Goal: Information Seeking & Learning: Find specific fact

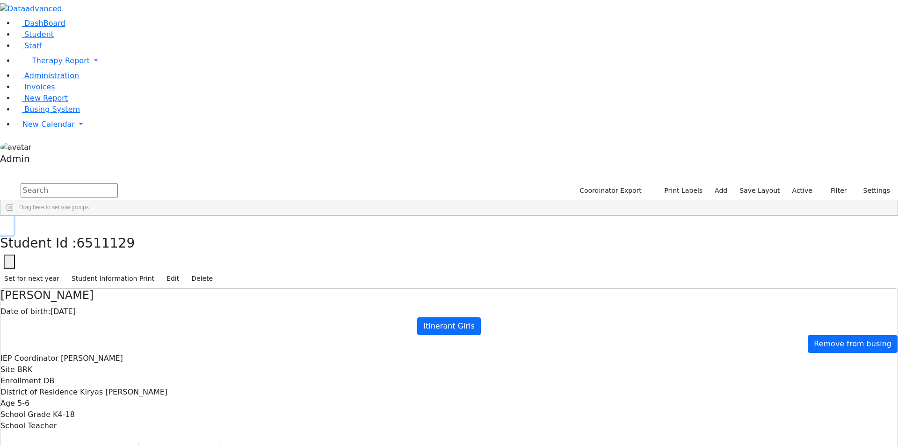
click at [14, 216] on button "button" at bounding box center [7, 226] width 14 height 20
click at [118, 183] on input "text" at bounding box center [69, 190] width 97 height 14
type input "high school gir"
click at [77, 244] on div "[PERSON_NAME]" at bounding box center [38, 250] width 77 height 13
click at [296, 385] on span "Student Info" at bounding box center [250, 391] width 92 height 13
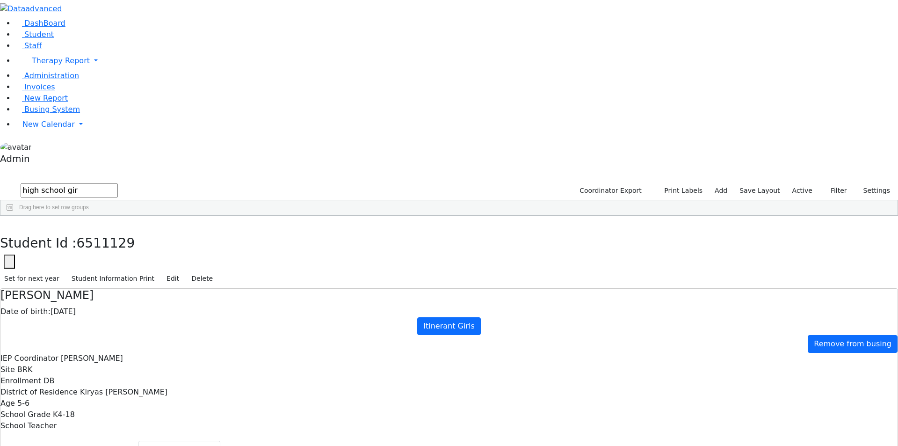
click at [461, 427] on div "[PERSON_NAME]" at bounding box center [422, 433] width 77 height 13
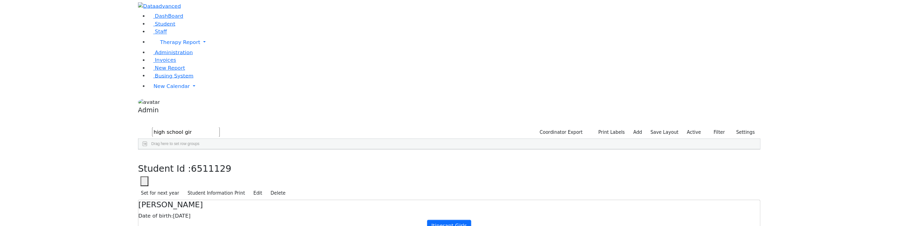
scroll to position [126, 0]
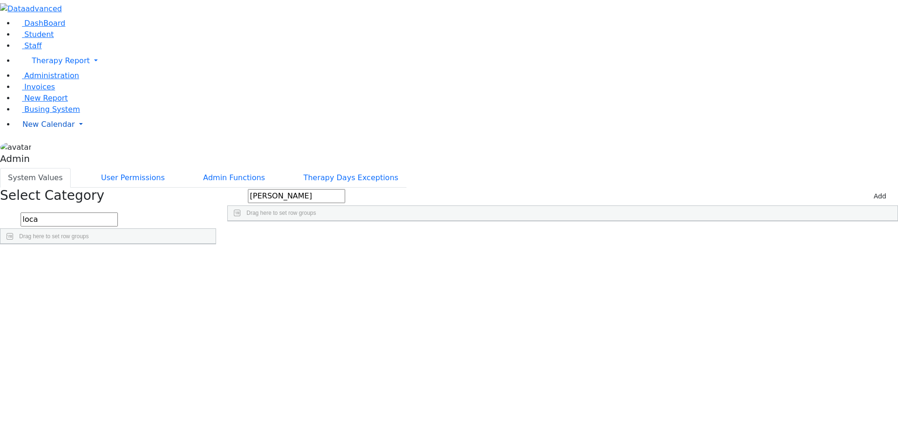
click at [51, 129] on span "New Calendar" at bounding box center [48, 124] width 52 height 9
click at [51, 114] on span "Busing System" at bounding box center [52, 109] width 56 height 9
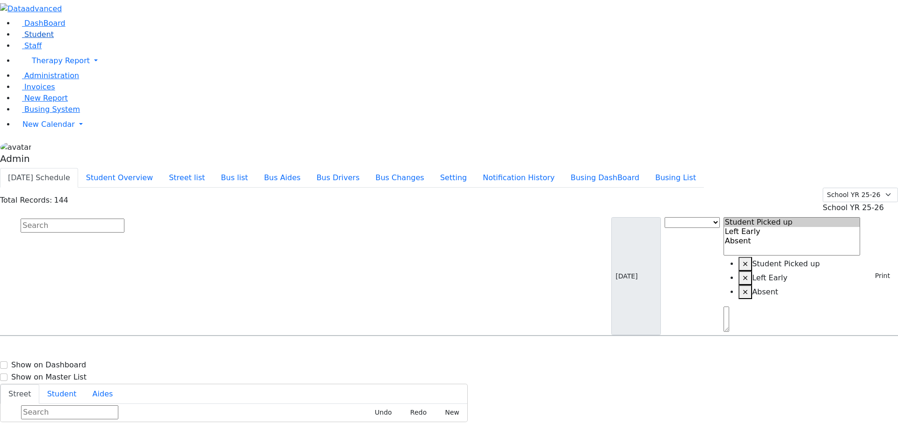
click at [36, 39] on span "Student" at bounding box center [38, 34] width 29 height 9
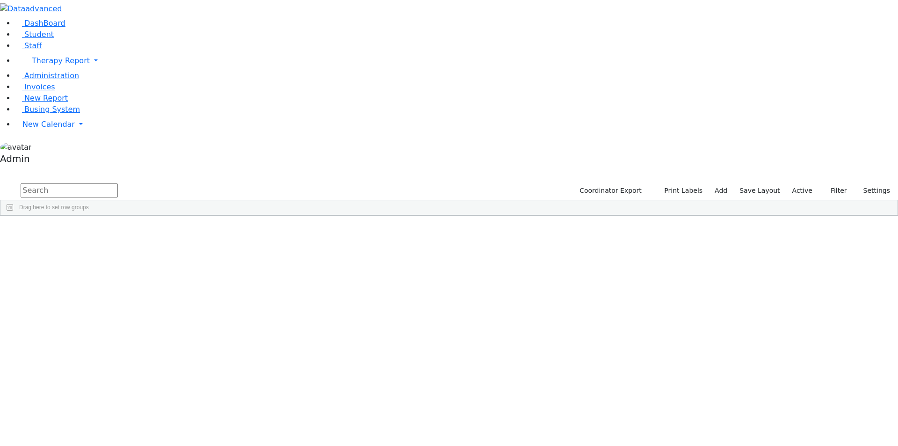
click at [231, 270] on div "[DATE]" at bounding box center [192, 276] width 77 height 13
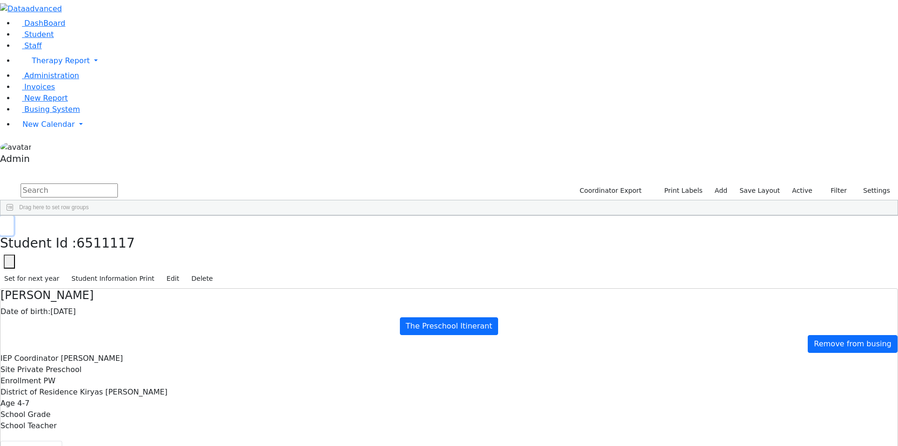
click at [4, 223] on use "button" at bounding box center [4, 223] width 0 height 0
drag, startPoint x: 166, startPoint y: 14, endPoint x: 131, endPoint y: 47, distance: 47.0
click at [118, 183] on input "text" at bounding box center [69, 190] width 97 height 14
type input "high school gir"
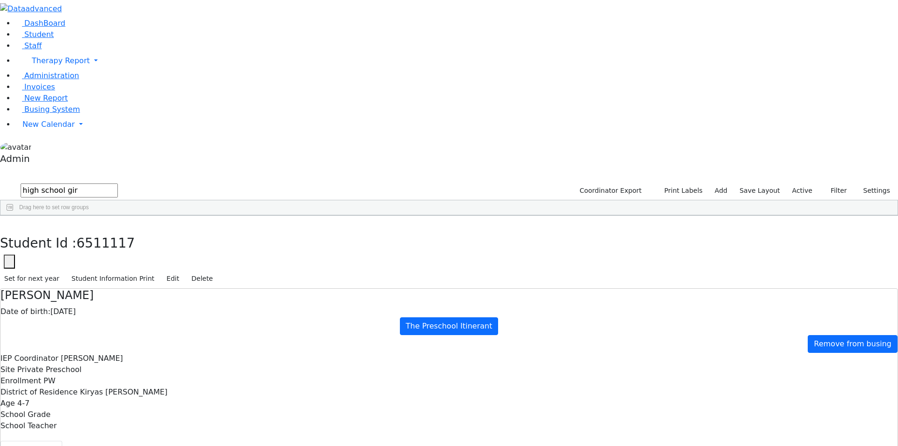
click at [231, 427] on div "[DATE]" at bounding box center [192, 433] width 77 height 13
